Goal: Browse casually

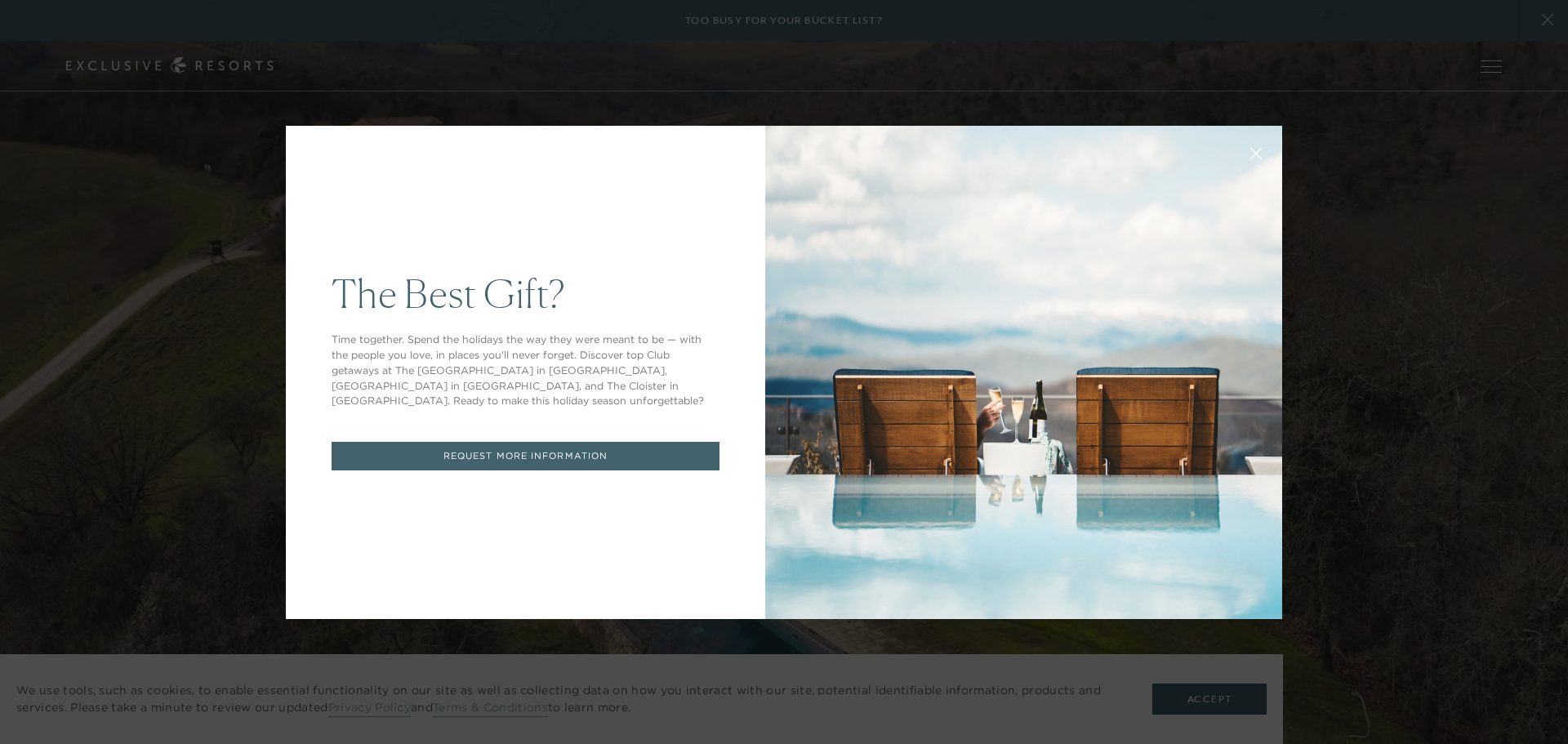
click at [1252, 144] on button at bounding box center [1256, 152] width 40 height 40
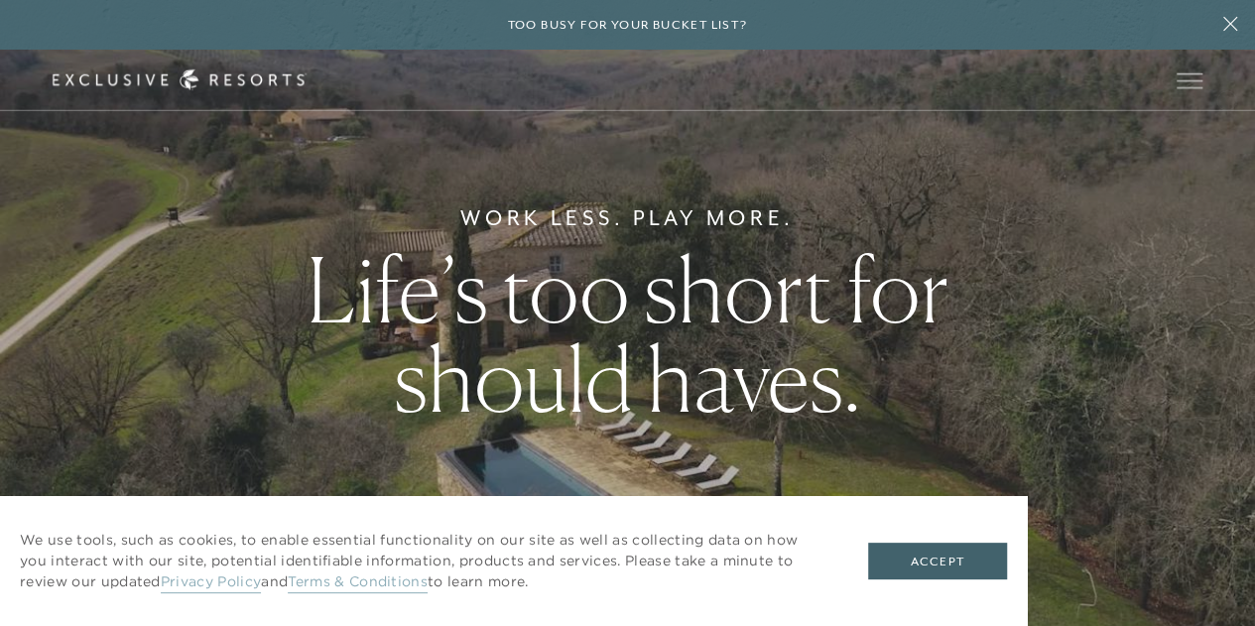
click at [0, 625] on div at bounding box center [0, 626] width 0 height 0
